Goal: Information Seeking & Learning: Learn about a topic

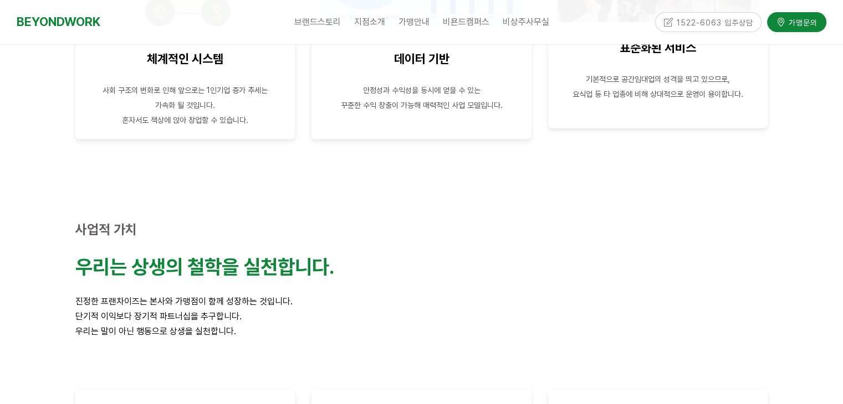
scroll to position [1773, 0]
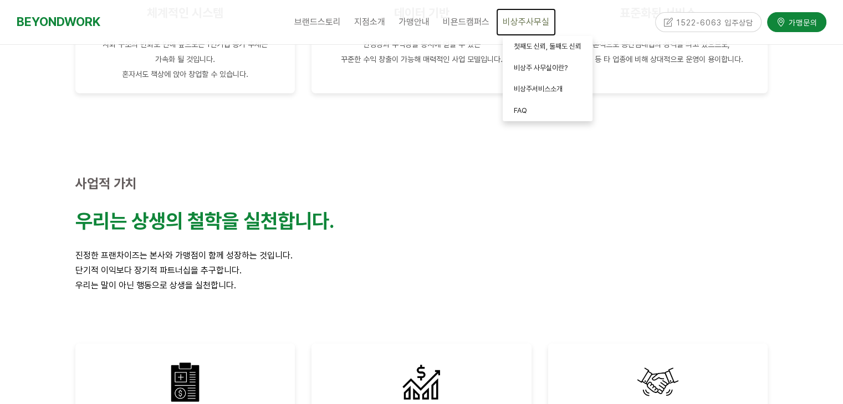
click at [530, 19] on span "비상주사무실" at bounding box center [525, 22] width 47 height 11
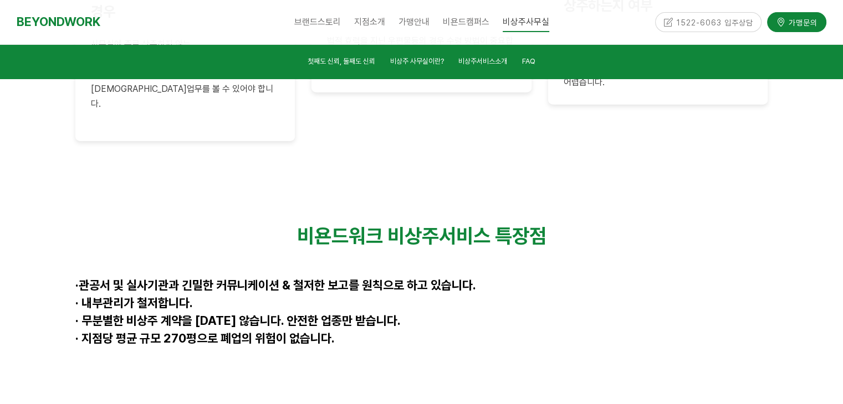
scroll to position [2936, 0]
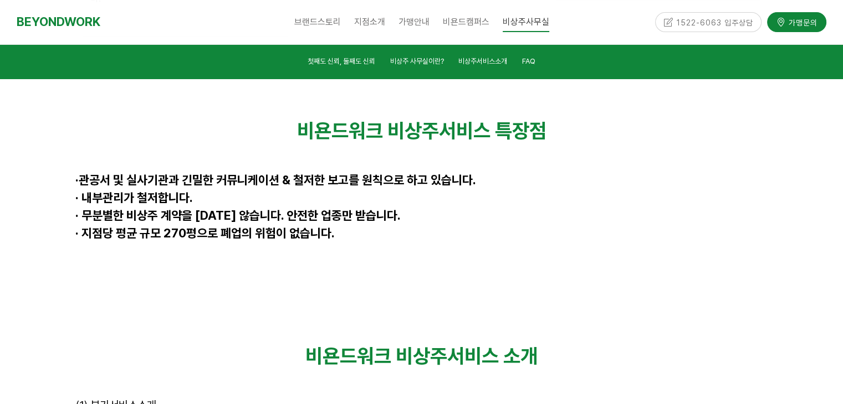
click at [521, 64] on li "FAQ" at bounding box center [529, 62] width 28 height 15
click at [525, 61] on span "FAQ" at bounding box center [528, 61] width 13 height 8
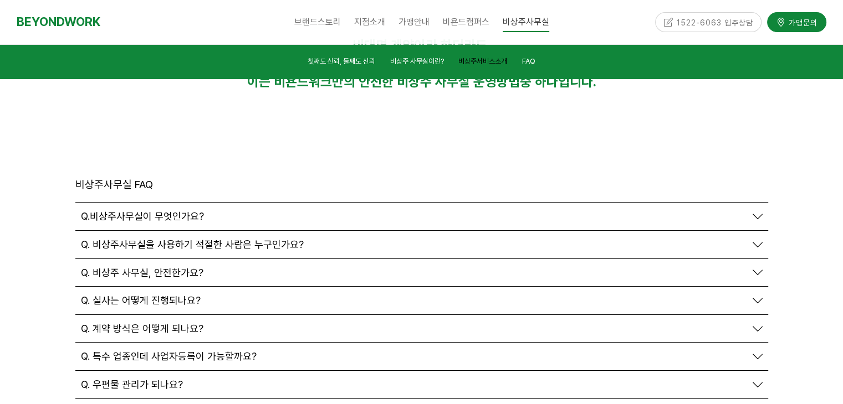
click at [499, 60] on span "비상주서비스소개" at bounding box center [482, 61] width 49 height 8
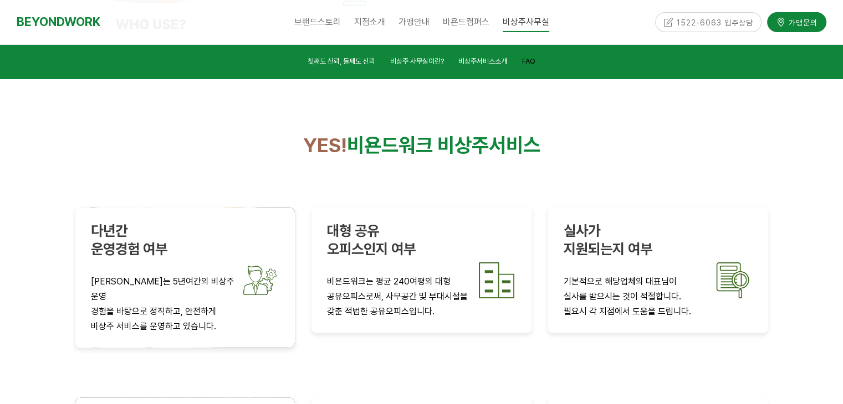
click at [527, 60] on span "FAQ" at bounding box center [528, 61] width 13 height 8
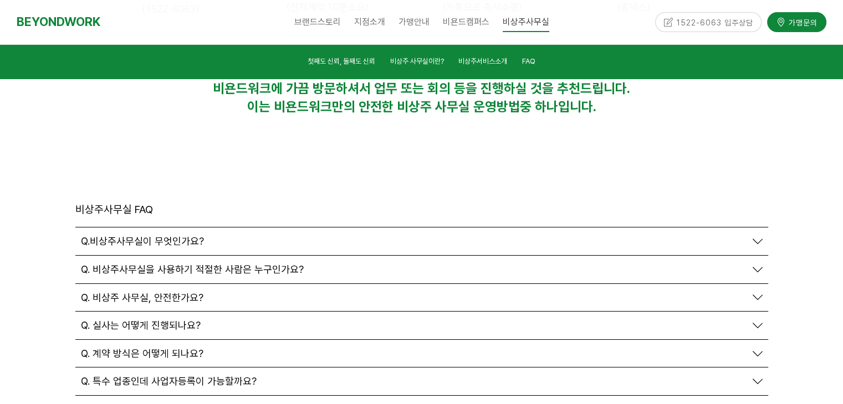
scroll to position [3780, 0]
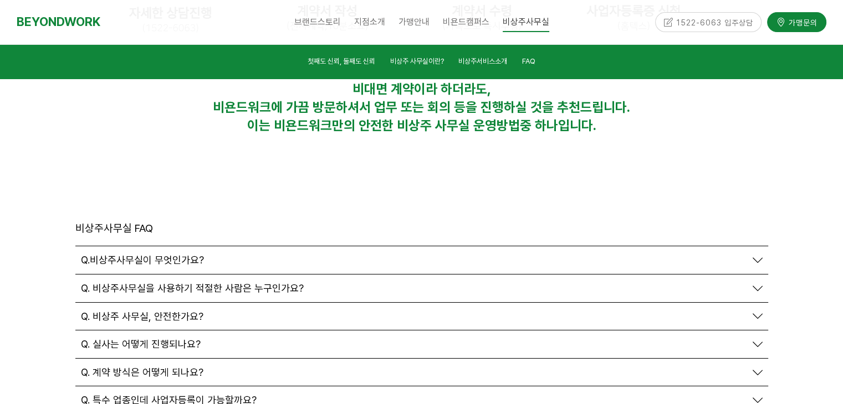
click at [230, 311] on div "Q. 비상주 사무실, 안전한가요?" at bounding box center [413, 317] width 665 height 12
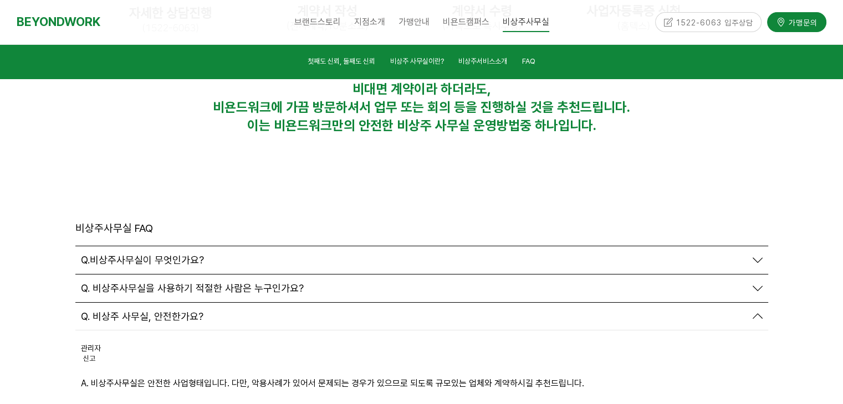
click at [235, 254] on div "Q.비상주사무실이 무엇인가요?" at bounding box center [413, 260] width 665 height 12
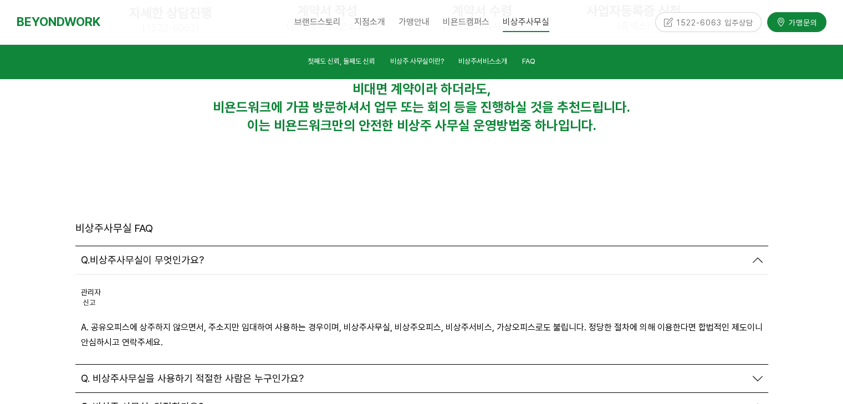
click at [482, 320] on p "A. 공유오피스에 상주하지 않으면서, 주소지만 임대하여 사용하는 경우이며, 비상주사무실, 비상주오피스, 비상주서비스, 가상오피스로도 불립니다.…" at bounding box center [421, 335] width 681 height 30
